Goal: Task Accomplishment & Management: Manage account settings

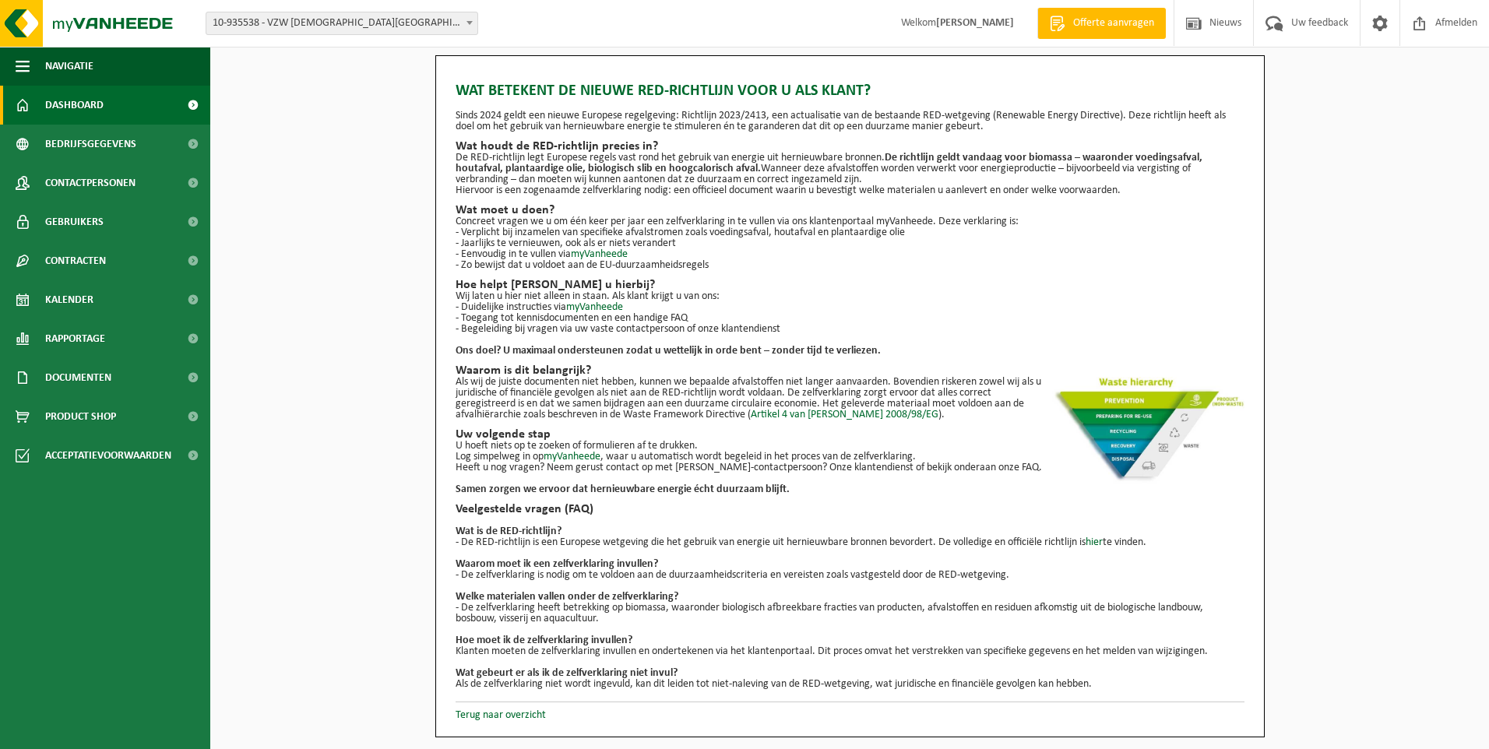
click at [109, 109] on link "Dashboard" at bounding box center [105, 105] width 210 height 39
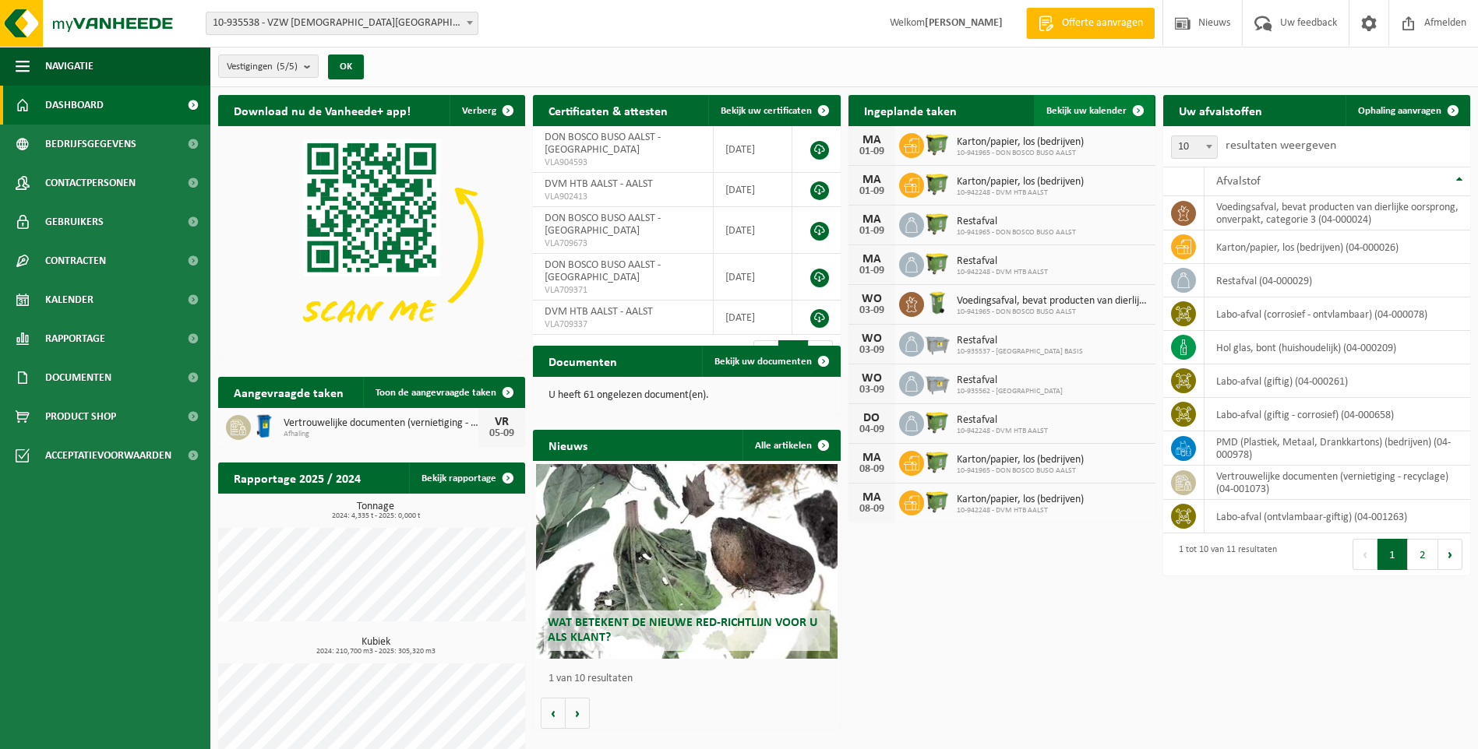
click at [1105, 113] on span "Bekijk uw kalender" at bounding box center [1086, 111] width 80 height 10
